Goal: Check status

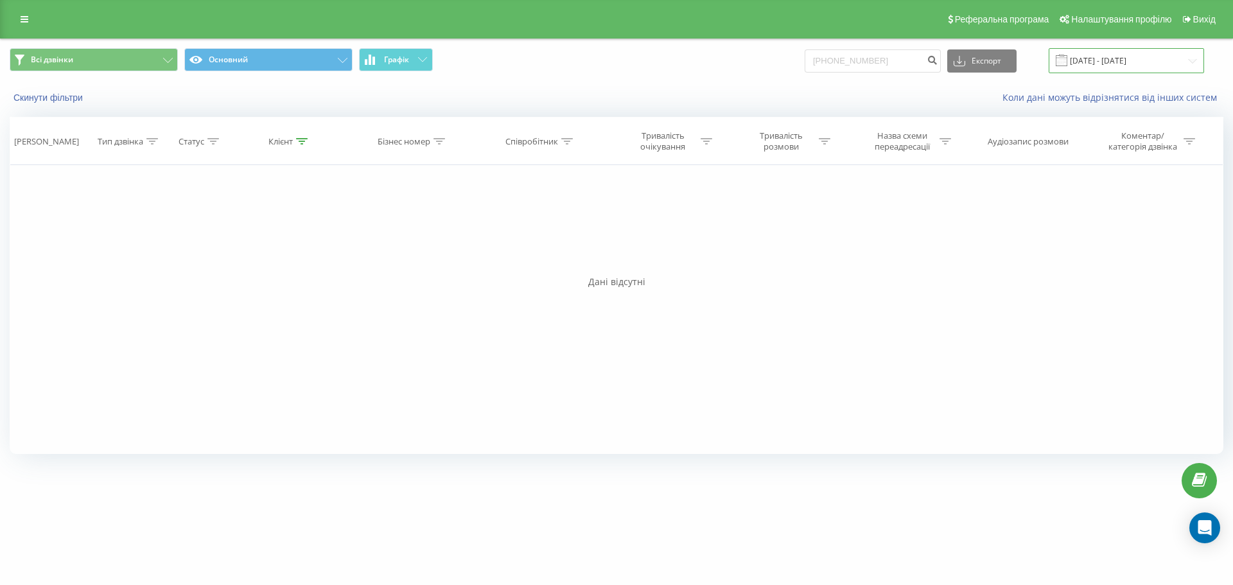
click at [1188, 64] on input "21.05.2025 - 21.08.2025" at bounding box center [1125, 60] width 155 height 25
click at [916, 66] on input "+491634669759" at bounding box center [872, 60] width 136 height 23
type input "+"
click at [1160, 56] on input "21.05.2025 - 21.08.2025" at bounding box center [1125, 60] width 155 height 25
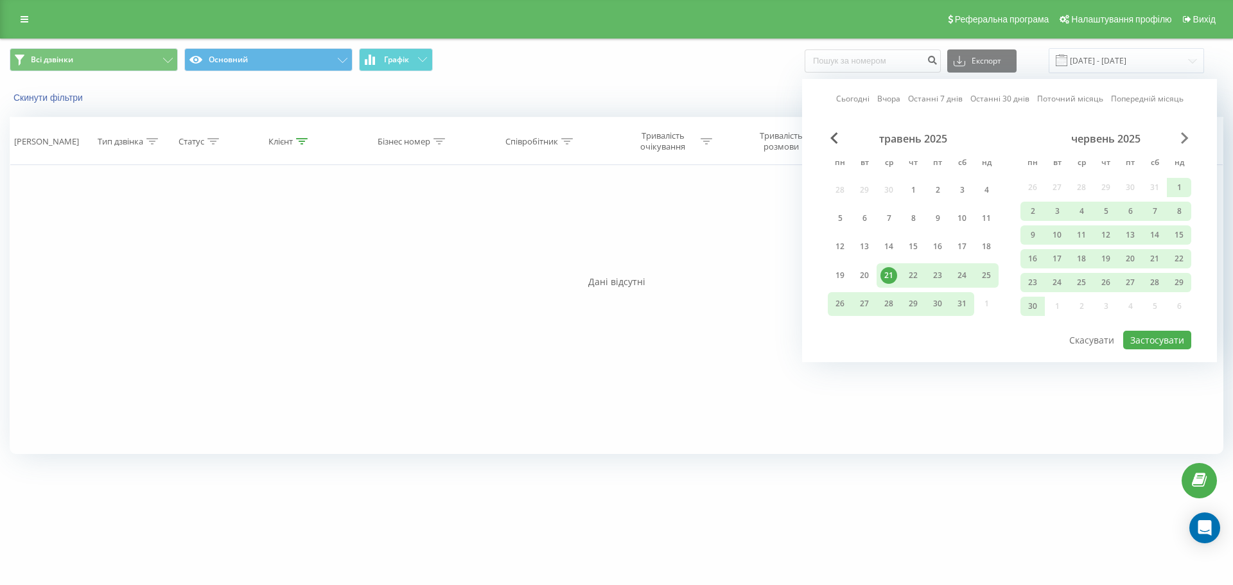
click at [1186, 141] on span "Next Month" at bounding box center [1185, 138] width 8 height 12
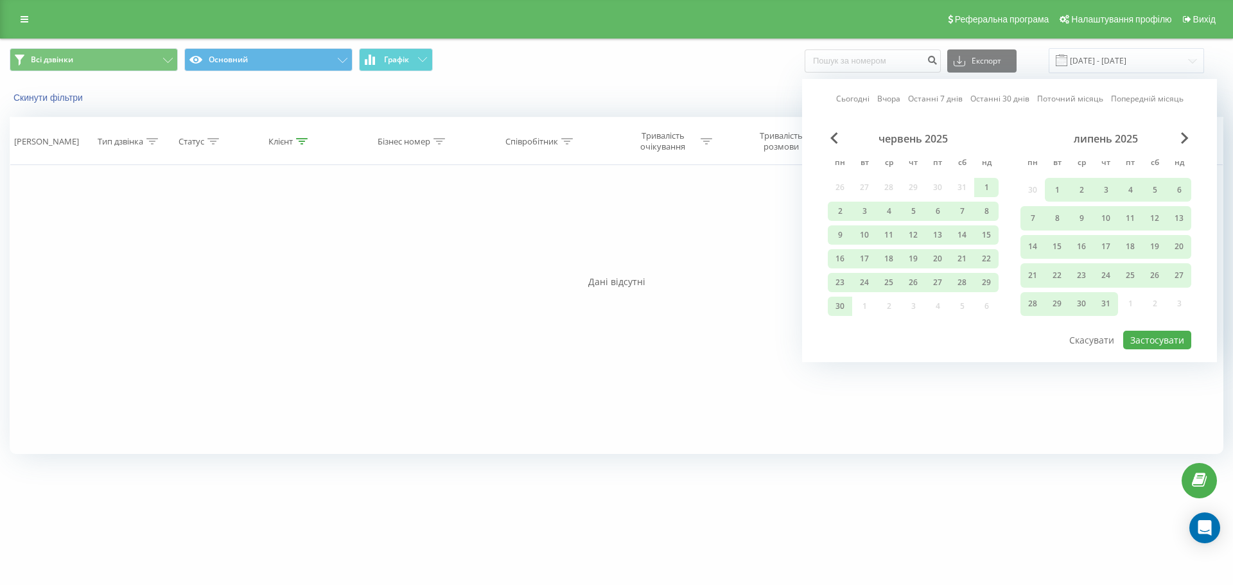
click at [1176, 136] on div "липень 2025" at bounding box center [1105, 138] width 171 height 13
drag, startPoint x: 1181, startPoint y: 137, endPoint x: 1185, endPoint y: 146, distance: 9.8
click at [1183, 139] on span "Next Month" at bounding box center [1185, 138] width 8 height 12
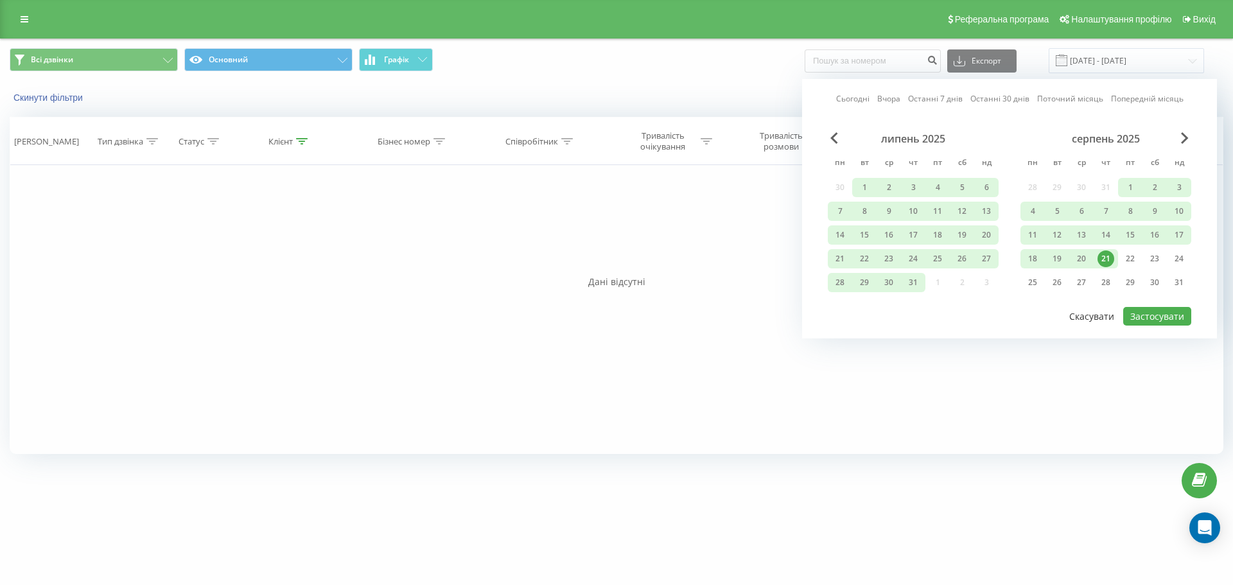
click at [1095, 324] on button "Скасувати" at bounding box center [1091, 316] width 59 height 19
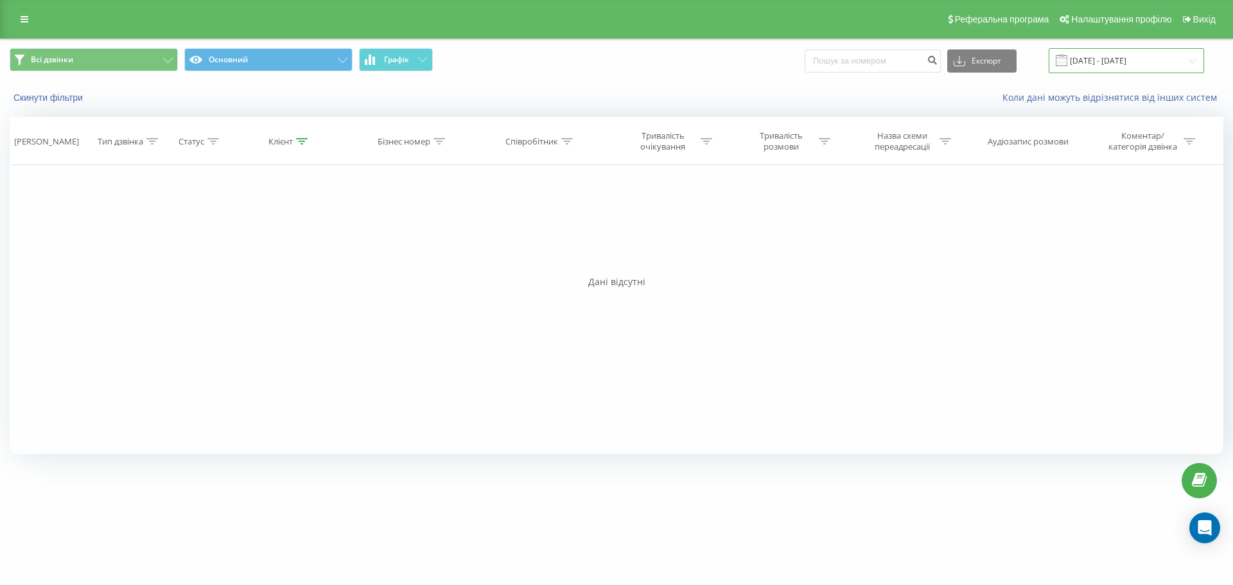
click at [1125, 59] on input "21.05.2025 - 21.08.2025" at bounding box center [1125, 60] width 155 height 25
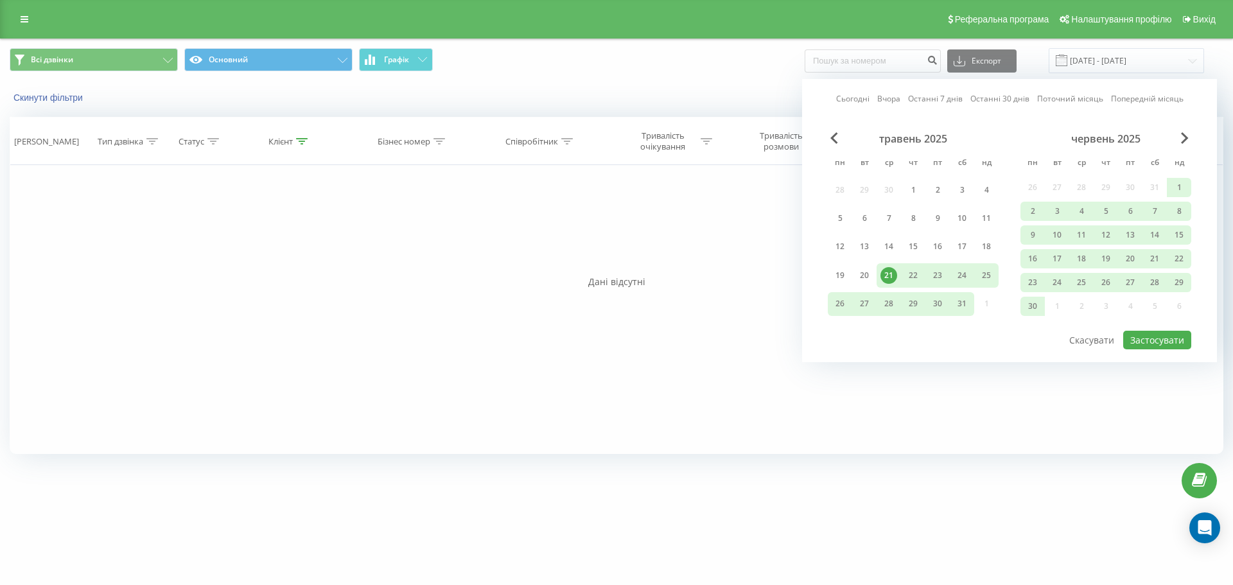
click at [1172, 140] on div "червень 2025" at bounding box center [1105, 138] width 171 height 13
click at [1185, 133] on span "Next Month" at bounding box center [1185, 138] width 8 height 12
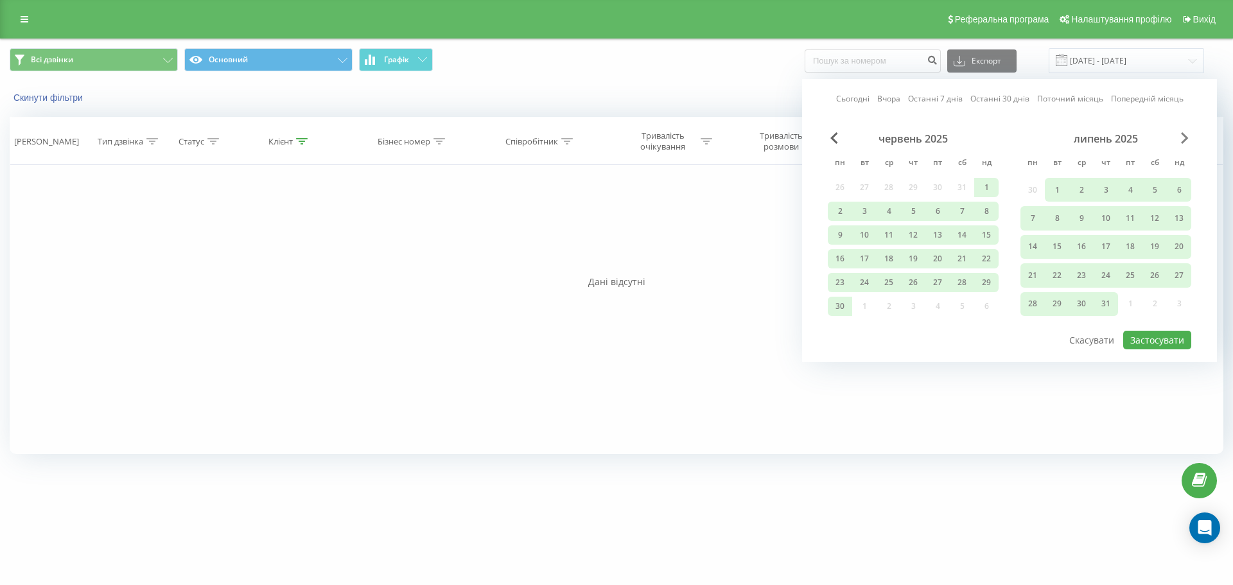
click at [1185, 133] on span "Next Month" at bounding box center [1185, 138] width 8 height 12
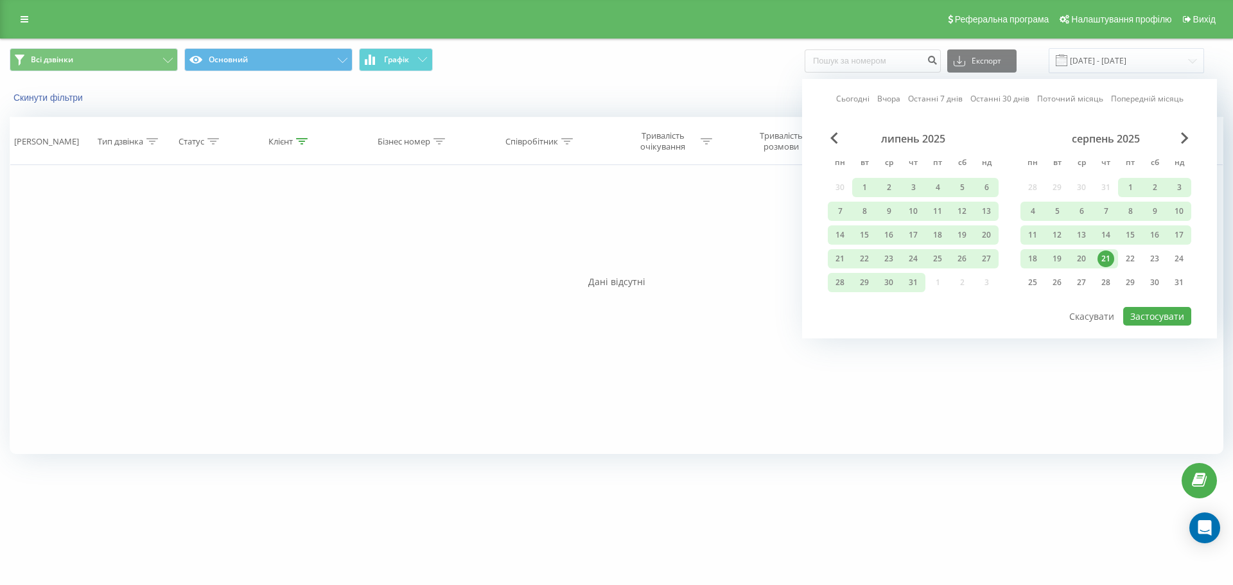
click at [1112, 266] on div "21" at bounding box center [1105, 258] width 24 height 19
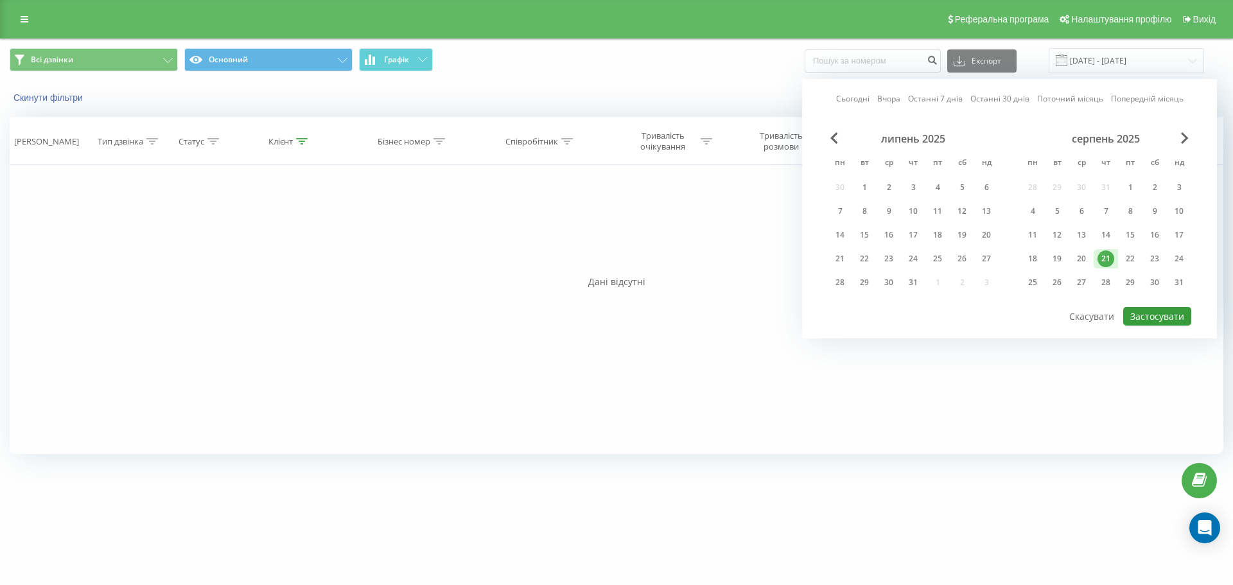
click at [1165, 313] on button "Застосувати" at bounding box center [1157, 316] width 68 height 19
type input "[DATE] - [DATE]"
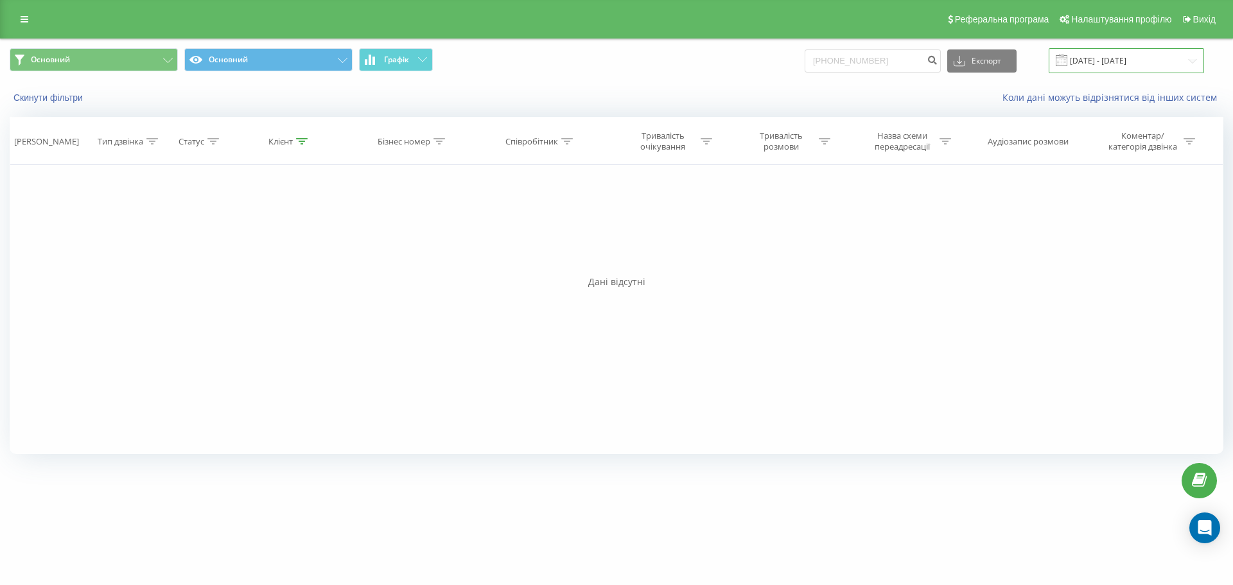
click at [1144, 64] on input "[DATE] - [DATE]" at bounding box center [1125, 60] width 155 height 25
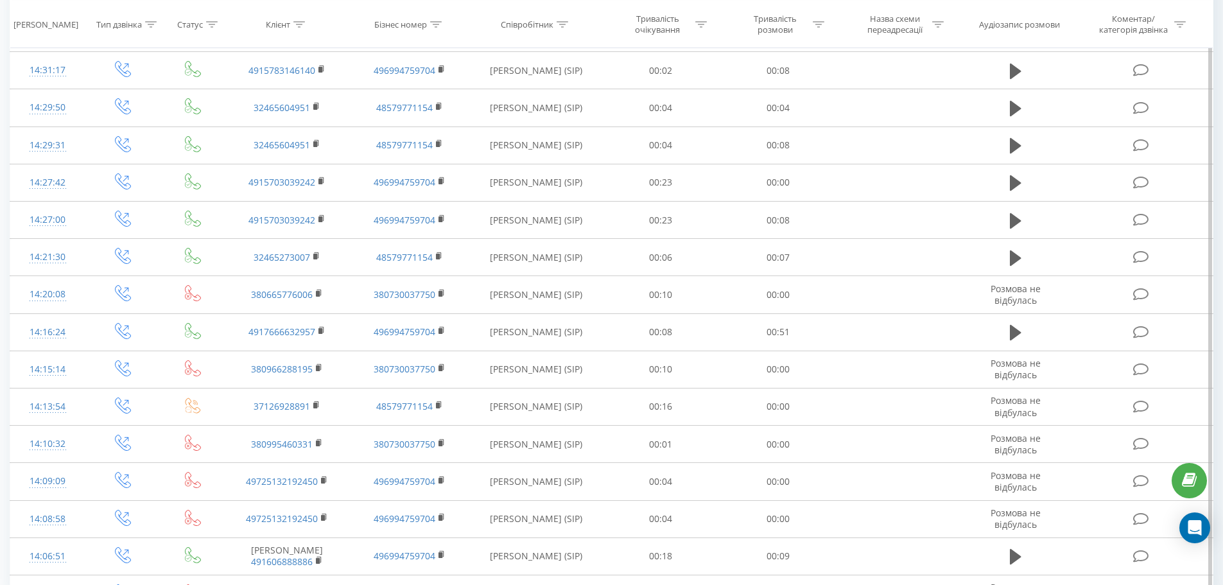
scroll to position [578, 0]
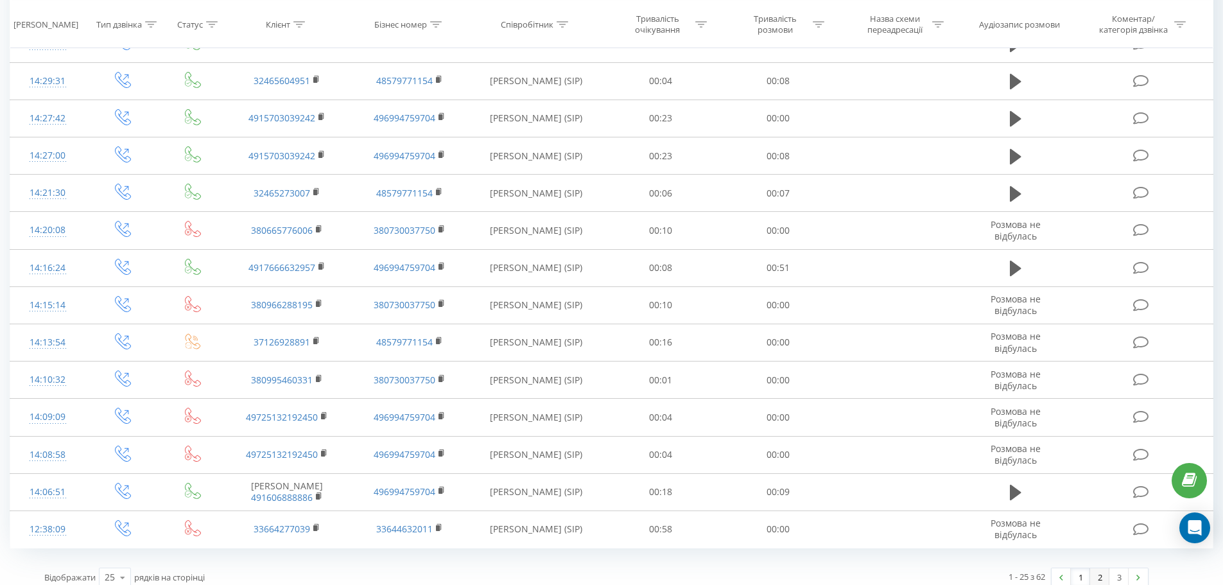
click at [1104, 577] on link "2" at bounding box center [1099, 577] width 19 height 18
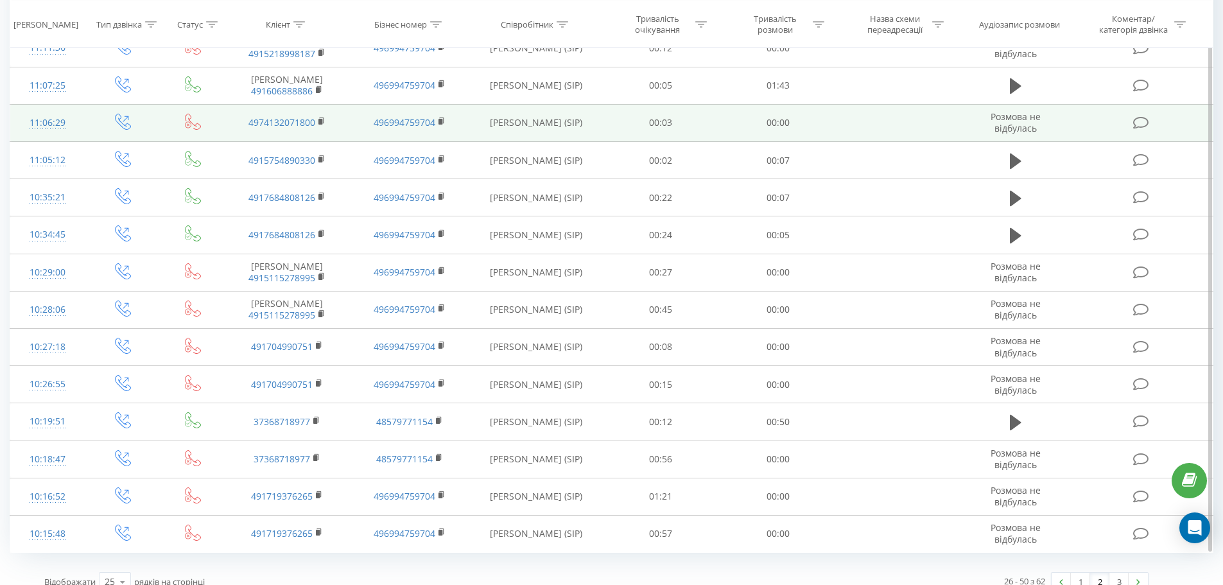
scroll to position [589, 0]
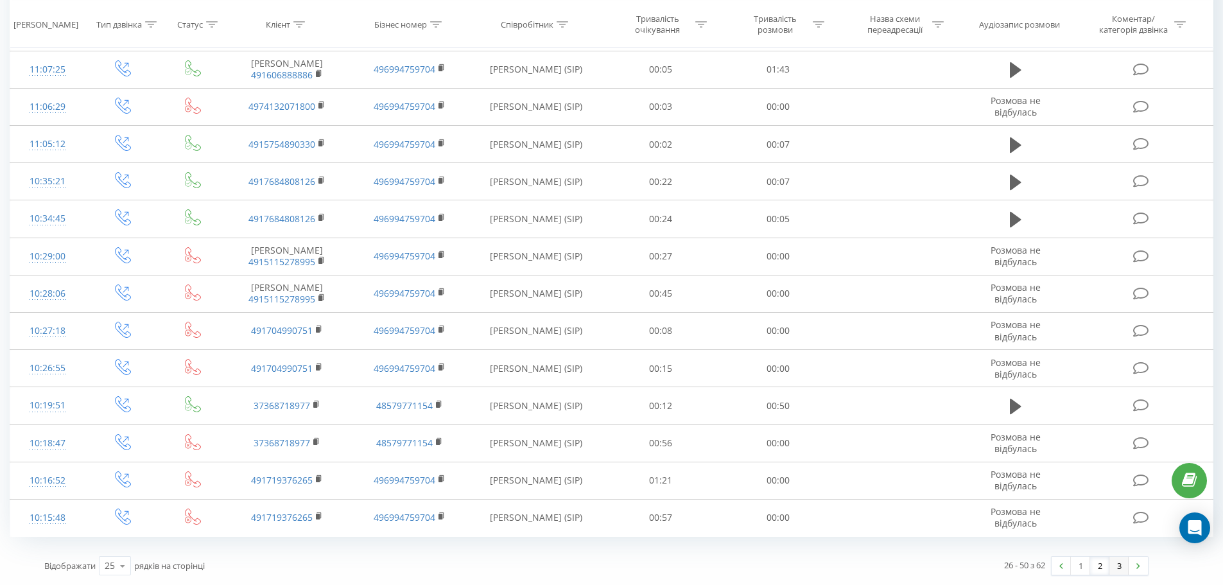
click at [1123, 561] on link "3" at bounding box center [1118, 566] width 19 height 18
